Goal: Task Accomplishment & Management: Manage account settings

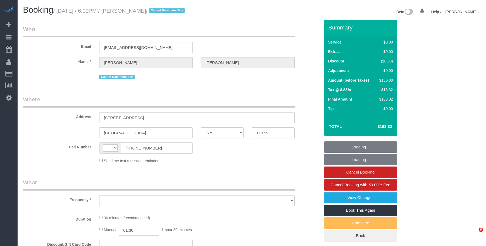
select select "NY"
select select "number:66"
select select "number:79"
select select "number:15"
select select "number:5"
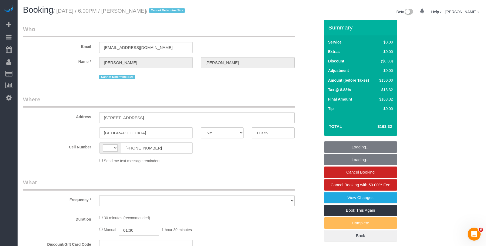
select select "string:US"
select select "spot1"
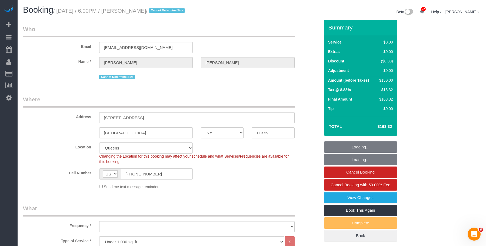
select select "string:stripe-pm_1SFwnc4VGloSiKo72Qi6jzhE"
select select "object:1467"
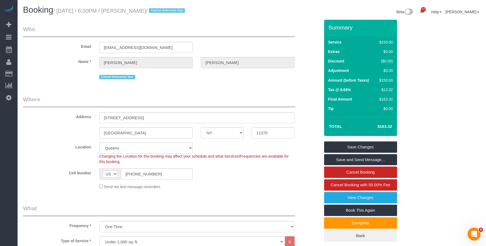
click at [194, 100] on legend "Where" at bounding box center [159, 101] width 272 height 12
drag, startPoint x: 129, startPoint y: 12, endPoint x: 168, endPoint y: 11, distance: 39.2
click at [168, 11] on small "/ October 09, 2025 / 6:00PM / Ethan Schulman / Cannot Determine Size" at bounding box center [119, 11] width 133 height 6
copy small "Ethan Schulman"
drag, startPoint x: 148, startPoint y: 49, endPoint x: 77, endPoint y: 51, distance: 70.8
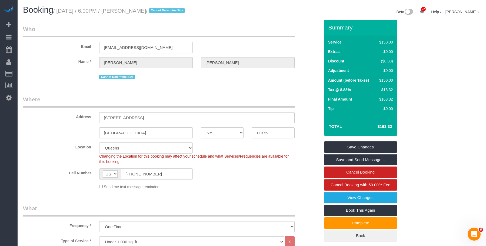
click at [78, 51] on div "Email ethanschulman319@gmail.com" at bounding box center [171, 39] width 305 height 28
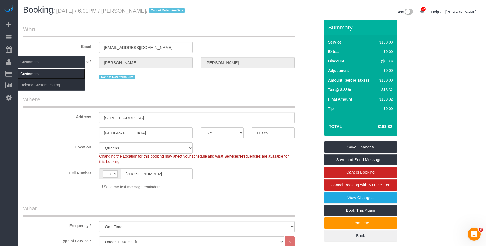
click at [34, 71] on link "Customers" at bounding box center [52, 73] width 68 height 11
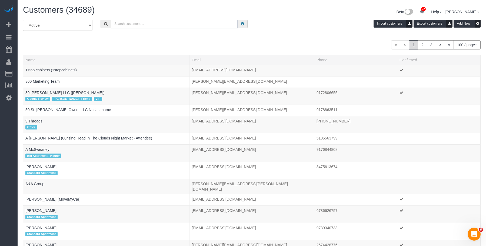
click at [171, 25] on input "text" at bounding box center [174, 24] width 127 height 8
paste input "ethanschulman319@gmail.com"
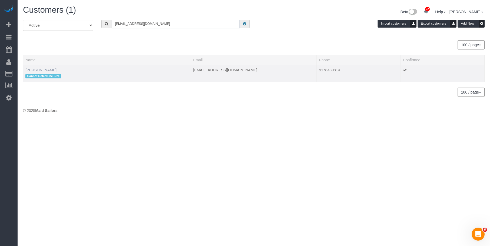
type input "ethanschulman319@gmail.com"
click at [48, 71] on link "Ethan Schulman" at bounding box center [40, 70] width 31 height 4
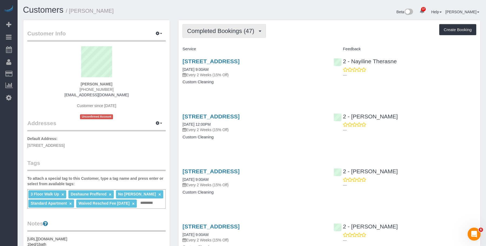
click at [197, 26] on button "Completed Bookings (47)" at bounding box center [223, 31] width 83 height 14
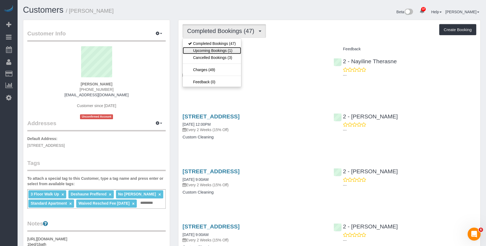
drag, startPoint x: 218, startPoint y: 50, endPoint x: 231, endPoint y: 61, distance: 16.7
click at [218, 50] on link "Upcoming Bookings (1)" at bounding box center [212, 50] width 58 height 7
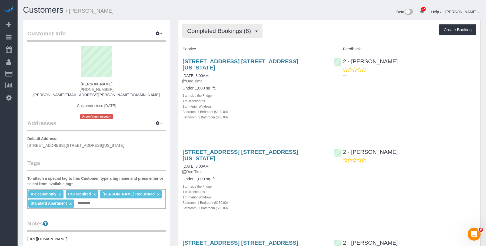
click at [239, 28] on span "Completed Bookings (8)" at bounding box center [220, 31] width 66 height 7
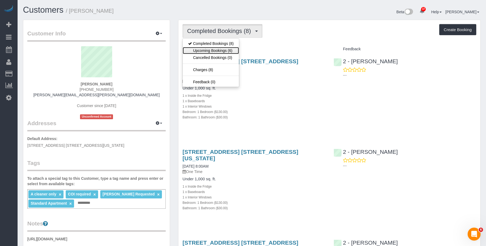
click at [224, 51] on link "Upcoming Bookings (6)" at bounding box center [211, 50] width 56 height 7
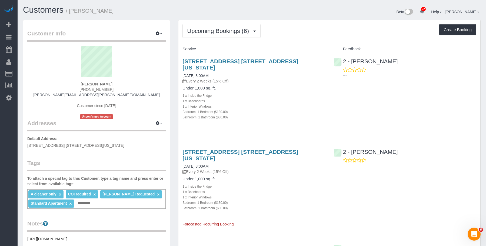
click at [269, 93] on div "1 x Inside the Fridge" at bounding box center [253, 95] width 143 height 5
click at [269, 61] on link "[STREET_ADDRESS] [STREET_ADDRESS][US_STATE]" at bounding box center [240, 64] width 116 height 12
drag, startPoint x: 181, startPoint y: 59, endPoint x: 320, endPoint y: 60, distance: 138.4
click at [320, 60] on div "[STREET_ADDRESS] [STREET_ADDRESS][US_STATE] [DATE] 8:00AM Every 2 Weeks (15% Of…" at bounding box center [253, 92] width 151 height 77
copy link "[STREET_ADDRESS] [STREET_ADDRESS][US_STATE]"
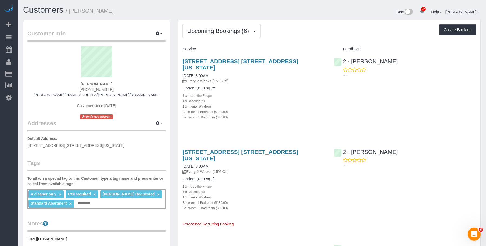
copy link "[STREET_ADDRESS] [STREET_ADDRESS][US_STATE]"
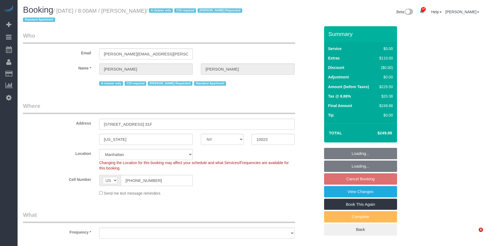
select select "NY"
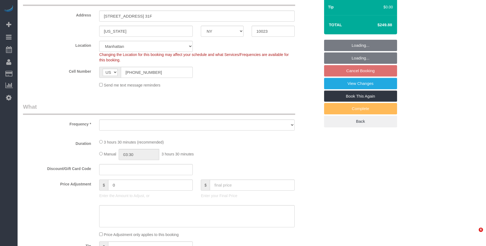
select select "object:1083"
select select "string:stripe-pm_1S076c4VGloSiKo7z0g1OGNA"
select select "spot1"
select select "number:56"
select select "number:90"
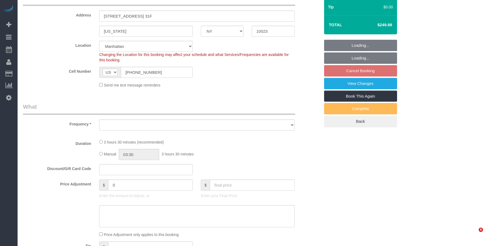
select select "number:15"
select select "number:7"
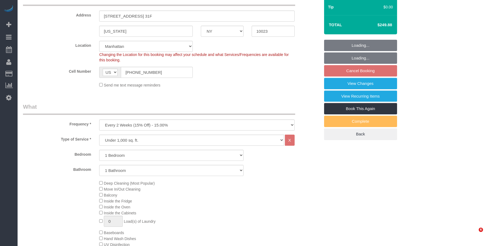
select select "1"
